Goal: Communication & Community: Answer question/provide support

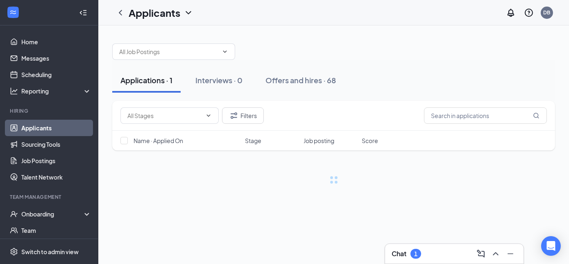
click at [461, 254] on div "Chat 1" at bounding box center [454, 253] width 125 height 13
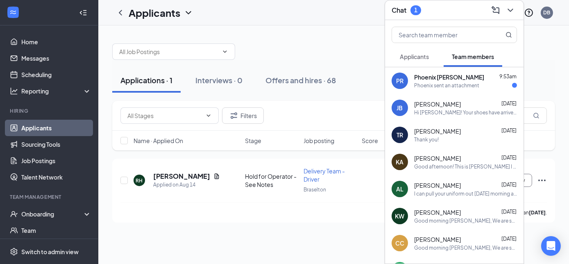
click at [462, 82] on div "Phoenix sent an attachment" at bounding box center [446, 85] width 65 height 7
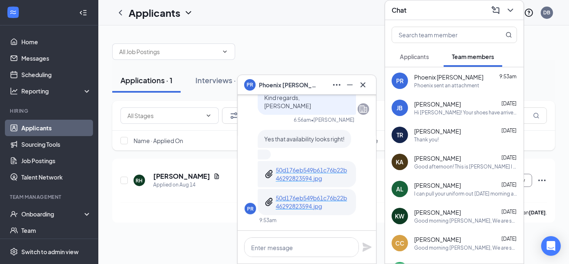
click at [315, 171] on p "50d176eb549b61c76b22b46292823594.jpg" at bounding box center [313, 174] width 74 height 16
click at [295, 198] on p "50d176eb549b61c76b22b46292823594.jpg" at bounding box center [313, 202] width 74 height 16
click at [286, 243] on textarea at bounding box center [301, 247] width 115 height 20
type textarea "O"
type textarea "J"
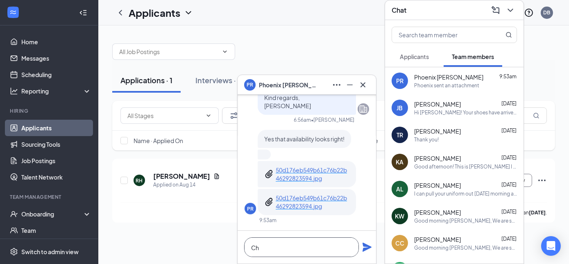
type textarea "C"
type textarea "O"
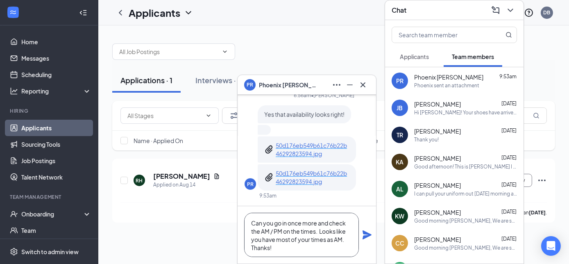
type textarea "Can you go in once more and check the AM / PM on the times. Looks like you have…"
click at [363, 229] on div "Can you go in once more and check the AM / PM on the times. Looks like you have…" at bounding box center [307, 234] width 138 height 57
click at [368, 234] on icon "Plane" at bounding box center [367, 234] width 9 height 9
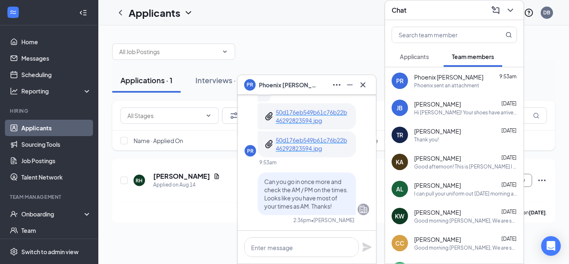
click at [183, 229] on div "Applications · 1 Interviews · 0 Offers and hires · 68 Filters Name · Applied On…" at bounding box center [333, 128] width 471 height 207
click at [185, 174] on h5 "[PERSON_NAME]" at bounding box center [181, 176] width 57 height 9
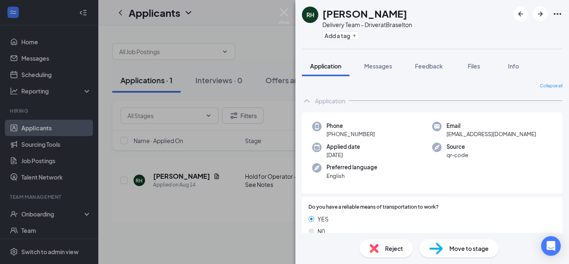
click at [229, 224] on div "RH [PERSON_NAME] Delivery Team - Driver at [GEOGRAPHIC_DATA] Add a tag Applicat…" at bounding box center [284, 132] width 569 height 264
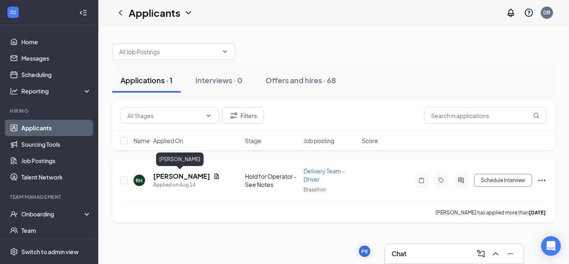
click at [186, 174] on h5 "[PERSON_NAME]" at bounding box center [181, 176] width 57 height 9
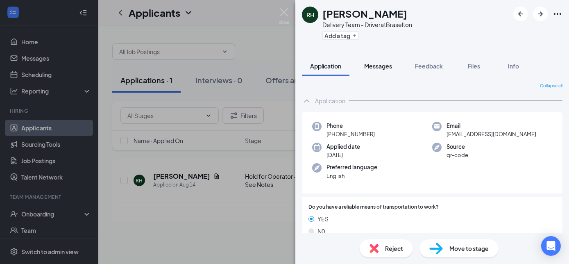
click at [383, 66] on span "Messages" at bounding box center [378, 65] width 28 height 7
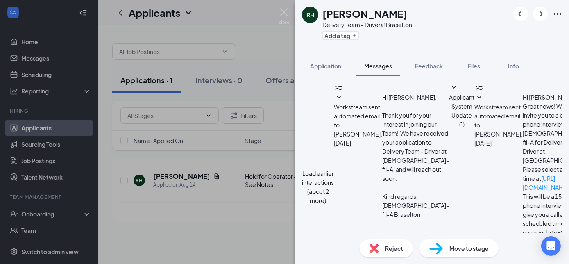
scroll to position [416, 0]
type textarea "Hi [PERSON_NAME], Just wanted"
click at [220, 184] on div "RH [PERSON_NAME] Delivery Team - Driver at [GEOGRAPHIC_DATA] Add a tag Applicat…" at bounding box center [284, 132] width 569 height 264
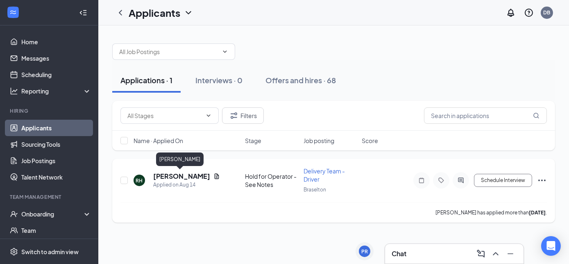
click at [186, 176] on h5 "[PERSON_NAME]" at bounding box center [181, 176] width 57 height 9
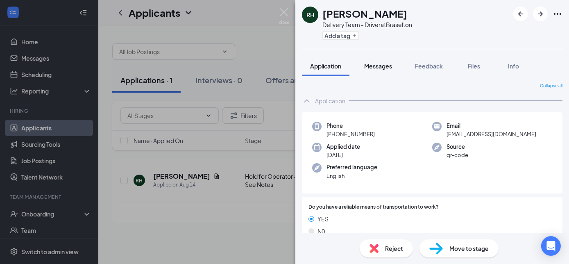
click at [380, 64] on span "Messages" at bounding box center [378, 65] width 28 height 7
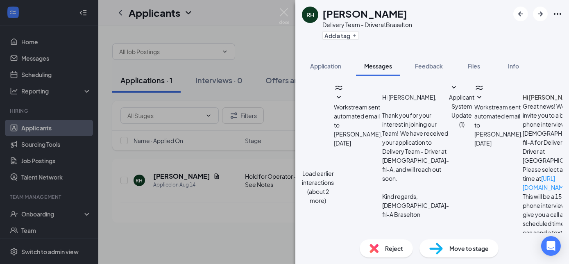
scroll to position [388, 0]
drag, startPoint x: 392, startPoint y: 138, endPoint x: 354, endPoint y: 110, distance: 47.1
copy span "Kind regards, [PERSON_NAME] Talent Director [DEMOGRAPHIC_DATA]-fil-A"
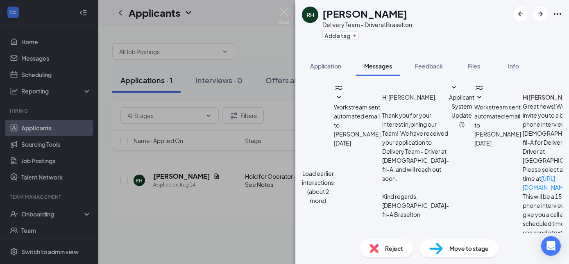
paste textarea "Kind regards, [PERSON_NAME] Talent Director [DEMOGRAPHIC_DATA]-fil-A"
type textarea "Hi [PERSON_NAME], Just a quick follow-up. I have spoken with [PERSON_NAME] abou…"
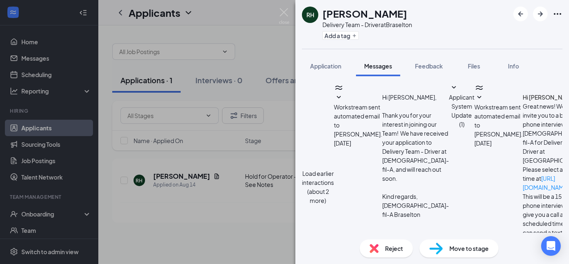
scroll to position [550, 0]
click at [236, 236] on div "RH [PERSON_NAME] Delivery Team - Driver at [GEOGRAPHIC_DATA] Add a tag Applicat…" at bounding box center [284, 132] width 569 height 264
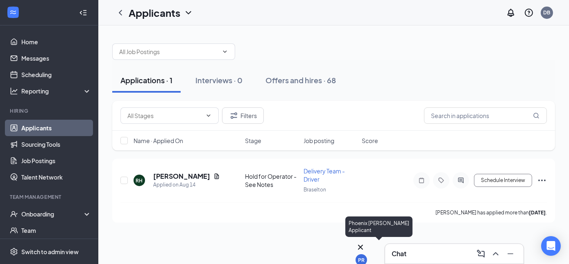
click at [365, 258] on div "PR" at bounding box center [361, 253] width 11 height 23
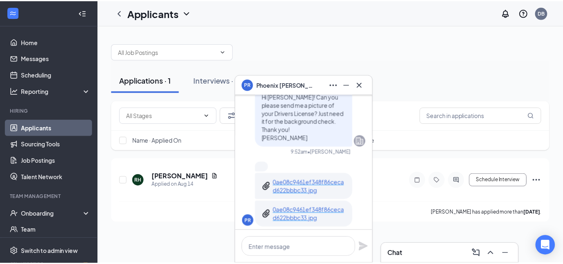
scroll to position [-1840, 0]
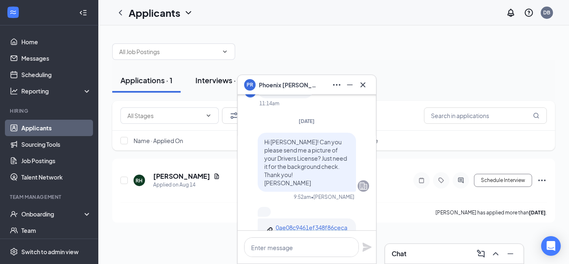
click at [224, 79] on div "Interviews · 0" at bounding box center [218, 80] width 47 height 10
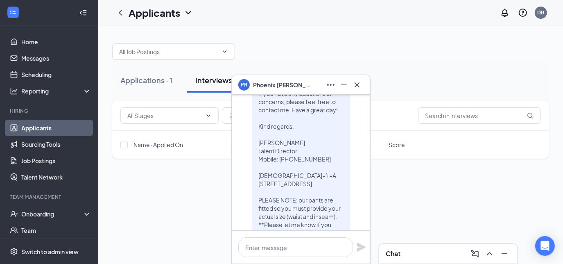
scroll to position [-2072, 0]
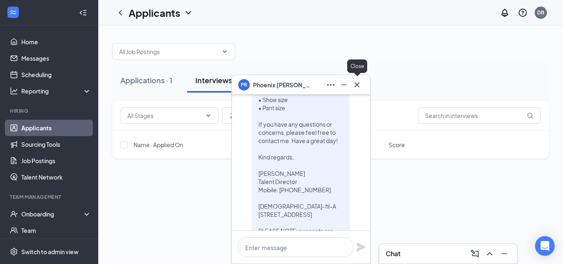
click at [358, 80] on icon "Cross" at bounding box center [357, 85] width 10 height 10
